Goal: Transaction & Acquisition: Purchase product/service

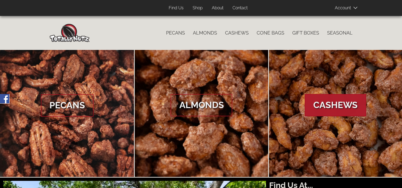
click at [340, 105] on span "Cashews" at bounding box center [335, 105] width 61 height 22
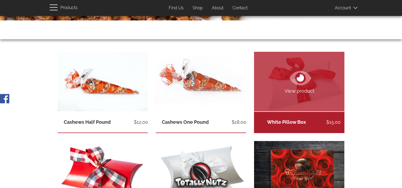
scroll to position [106, 0]
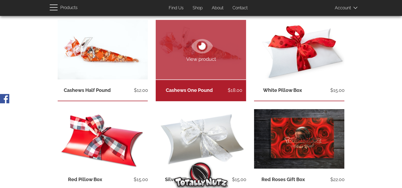
click at [198, 90] on link "Cashews One Pound" at bounding box center [189, 90] width 47 height 6
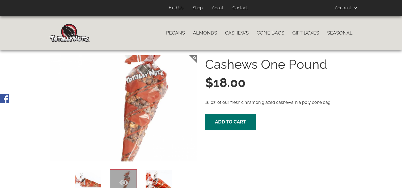
click at [224, 113] on div "Cashews One Pound $18.00 16 oz. of our fresh cinnamon glazed cashews in a poly …" at bounding box center [278, 92] width 147 height 75
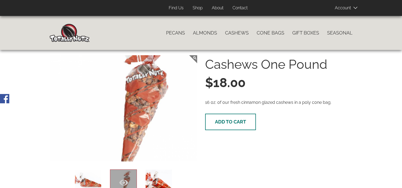
click at [226, 126] on button "Add to cart" at bounding box center [230, 122] width 51 height 16
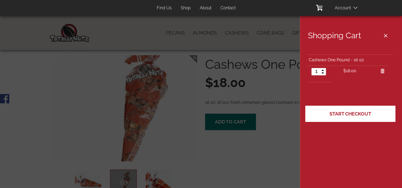
click at [334, 117] on link "Start Checkout" at bounding box center [350, 114] width 90 height 16
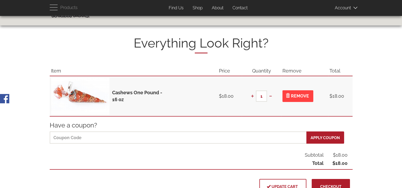
scroll to position [53, 0]
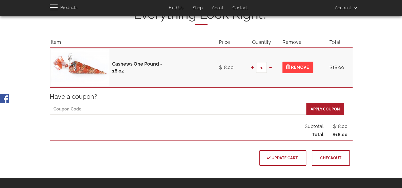
click at [326, 160] on button "Checkout" at bounding box center [330, 157] width 38 height 15
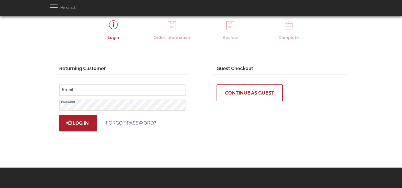
scroll to position [49, 0]
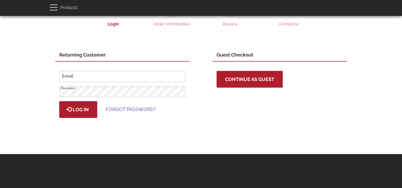
click at [225, 82] on button "Continue as Guest" at bounding box center [249, 79] width 66 height 17
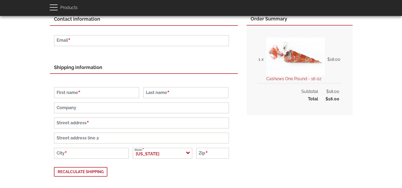
scroll to position [106, 0]
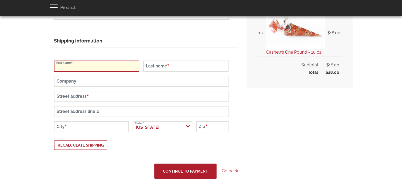
click at [81, 67] on input "First name" at bounding box center [96, 66] width 85 height 11
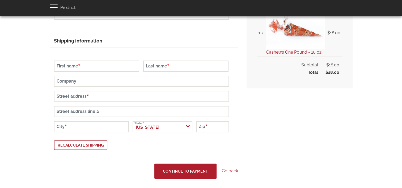
click at [47, 93] on div "Login Order information Review Complete Contact information Email Shipping info…" at bounding box center [201, 64] width 311 height 230
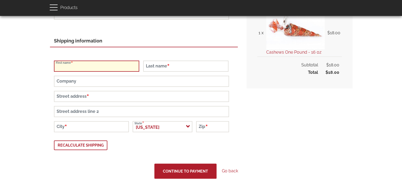
click at [77, 67] on input "First name" at bounding box center [96, 66] width 85 height 11
type input "Melita"
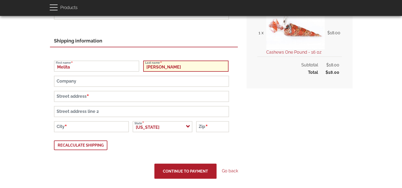
type input "[PERSON_NAME]"
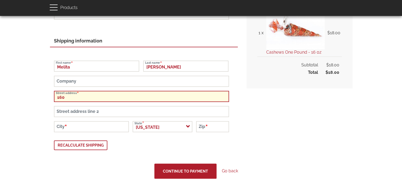
type input "[GEOGRAPHIC_DATA][PERSON_NAME]"
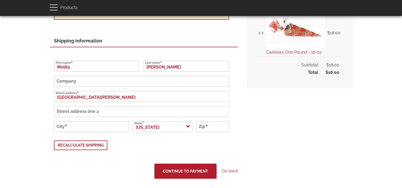
type input "[EMAIL_ADDRESS][DOMAIN_NAME]"
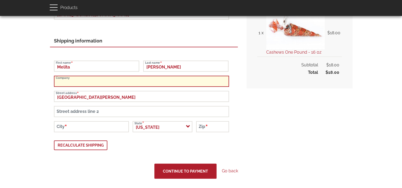
type input "Delta Dental"
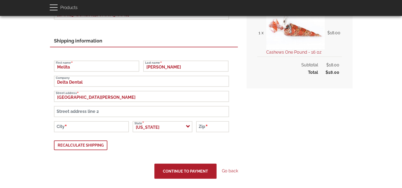
type input "[GEOGRAPHIC_DATA]"
type input "24540"
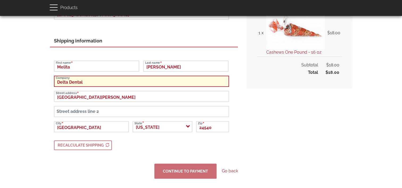
drag, startPoint x: 86, startPoint y: 82, endPoint x: 43, endPoint y: 69, distance: 44.7
click at [43, 69] on div "Close navigation Main navigation Home Catalog menu navigation Pecans Almonds Ca…" at bounding box center [201, 44] width 402 height 269
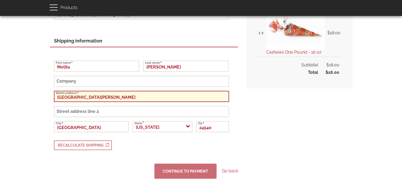
drag, startPoint x: 95, startPoint y: 99, endPoint x: 78, endPoint y: 96, distance: 17.4
click at [78, 96] on input "[GEOGRAPHIC_DATA][PERSON_NAME]" at bounding box center [141, 96] width 175 height 11
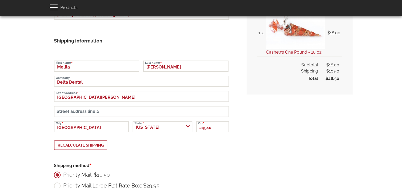
click at [202, 145] on div "[PERSON_NAME] First name [PERSON_NAME] Last name Delta Dental Company [STREET_A…" at bounding box center [144, 105] width 180 height 89
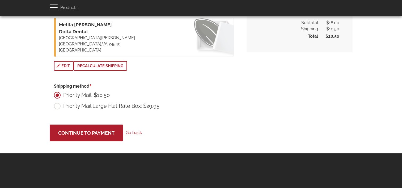
scroll to position [147, 0]
